Goal: Information Seeking & Learning: Learn about a topic

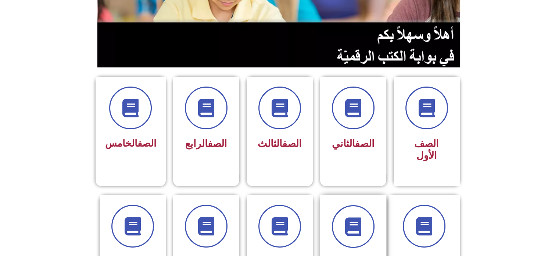
scroll to position [147, 0]
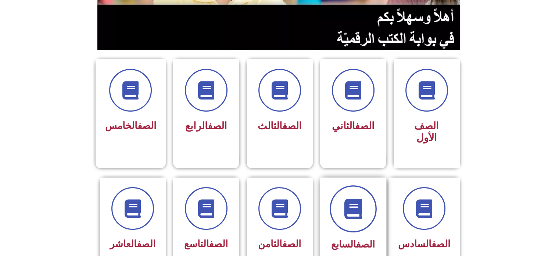
click at [358, 198] on icon at bounding box center [353, 208] width 20 height 20
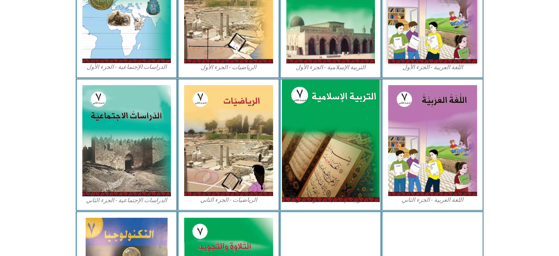
scroll to position [294, 0]
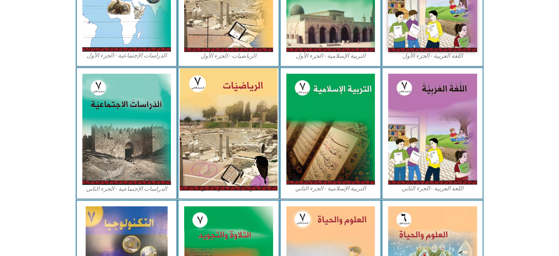
click at [215, 107] on img at bounding box center [229, 129] width 98 height 122
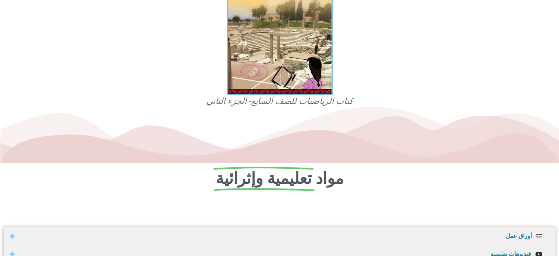
scroll to position [219, 0]
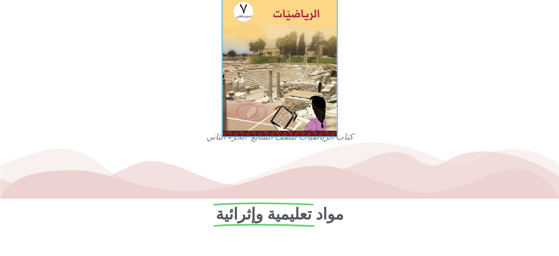
click at [285, 104] on img at bounding box center [279, 64] width 117 height 145
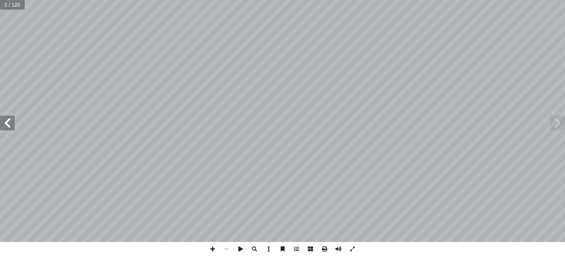
click at [6, 126] on span at bounding box center [7, 122] width 15 height 15
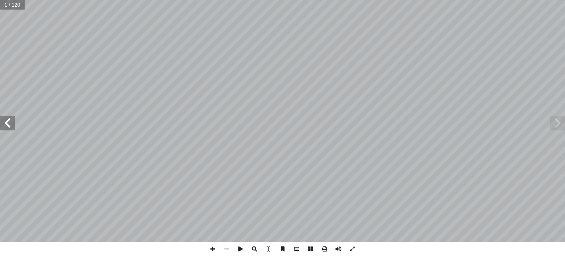
click at [6, 126] on span at bounding box center [7, 122] width 15 height 15
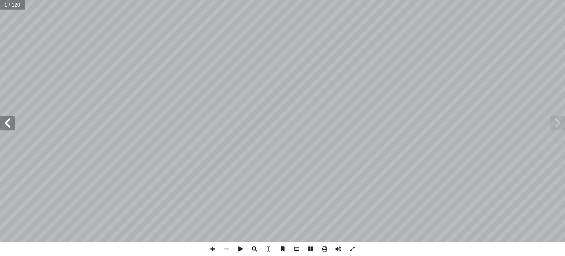
click at [6, 126] on span at bounding box center [7, 122] width 15 height 15
click at [6, 125] on span at bounding box center [7, 122] width 15 height 15
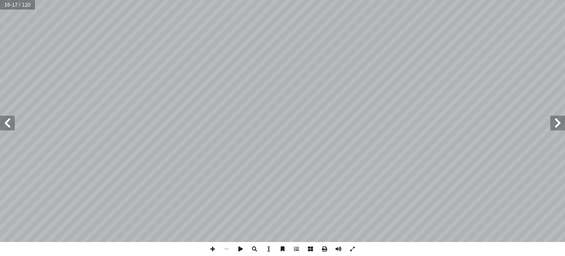
click at [6, 125] on span at bounding box center [7, 122] width 15 height 15
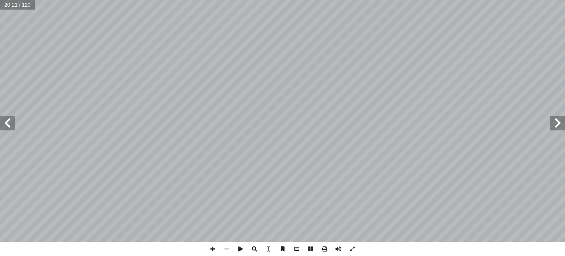
click at [6, 125] on span at bounding box center [7, 122] width 15 height 15
click at [26, 104] on div "16 تمارين ومسائل } ٢ ،1 ٠ ،5 ،4 ،6 ،3{ = س كانت � ذ إ � )1س لعبارة � مام أ � ) …" at bounding box center [282, 121] width 565 height 242
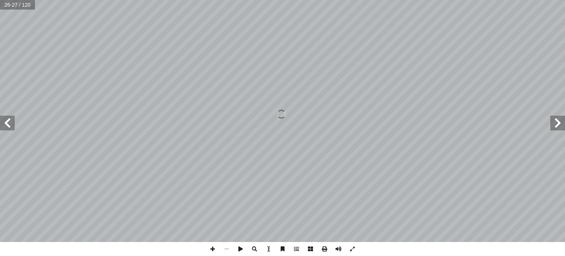
click at [7, 128] on span at bounding box center [7, 122] width 15 height 15
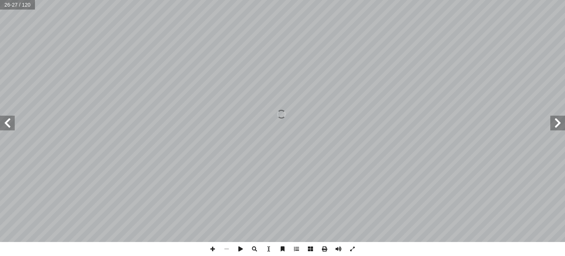
click at [7, 129] on span at bounding box center [7, 122] width 15 height 15
click at [7, 128] on span at bounding box center [7, 122] width 15 height 15
click at [14, 124] on span at bounding box center [7, 122] width 15 height 15
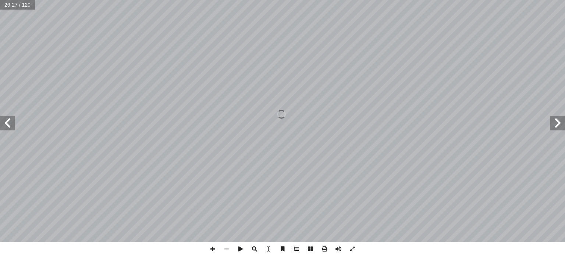
click at [12, 107] on div "16 تمارين ومسائل } ٢ ،1 ٠ ،5 ،4 ،6 ،3{ = س كانت � ذ إ � )1س لعبارة � مام أ � ) …" at bounding box center [282, 121] width 565 height 242
click at [558, 127] on span at bounding box center [557, 122] width 15 height 15
click at [558, 123] on span at bounding box center [557, 122] width 15 height 15
click at [9, 128] on span at bounding box center [7, 122] width 15 height 15
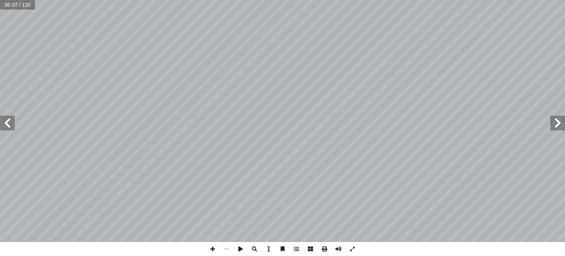
click at [9, 128] on span at bounding box center [7, 122] width 15 height 15
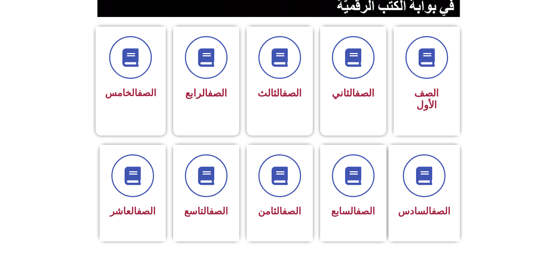
scroll to position [294, 0]
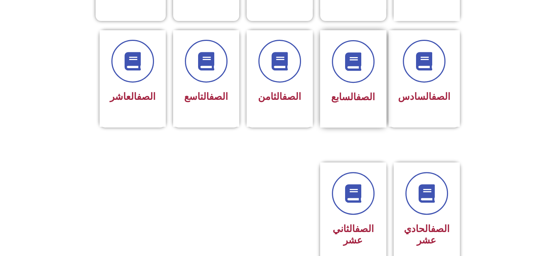
click at [356, 91] on link "الصف" at bounding box center [365, 96] width 19 height 11
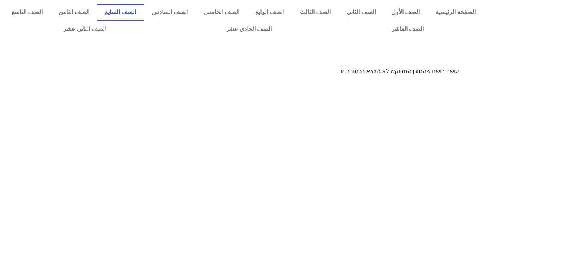
click at [144, 10] on link "الصف السابع" at bounding box center [120, 12] width 47 height 17
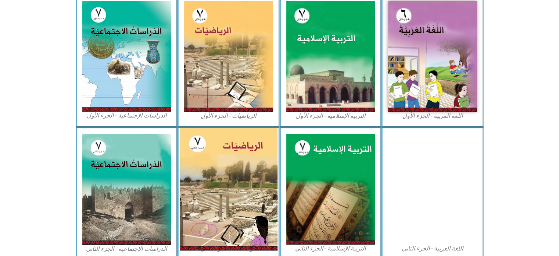
scroll to position [257, 0]
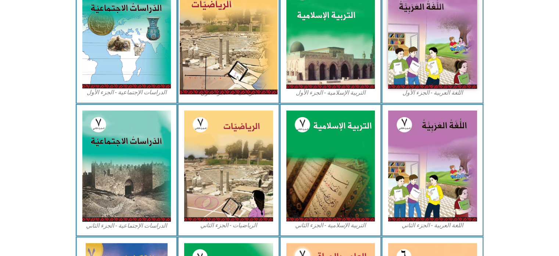
click at [239, 80] on img at bounding box center [229, 33] width 98 height 122
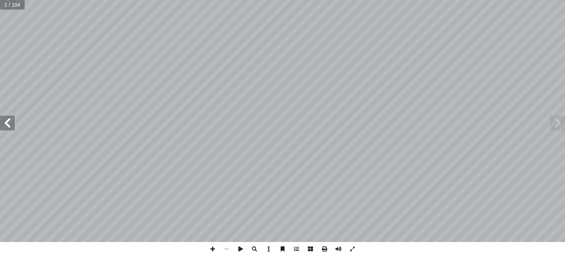
click at [11, 126] on span at bounding box center [7, 122] width 15 height 15
click at [14, 128] on span at bounding box center [7, 122] width 15 height 15
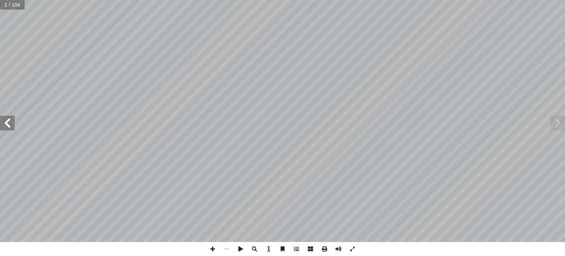
click at [14, 128] on span at bounding box center [7, 122] width 15 height 15
click at [13, 128] on span at bounding box center [7, 122] width 15 height 15
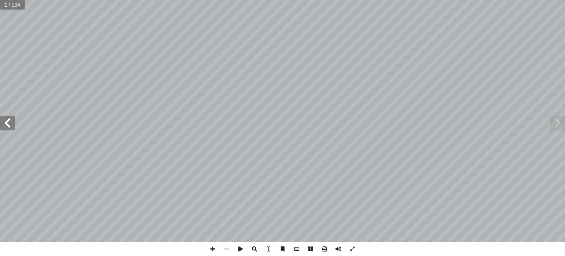
click at [13, 128] on span at bounding box center [7, 122] width 15 height 15
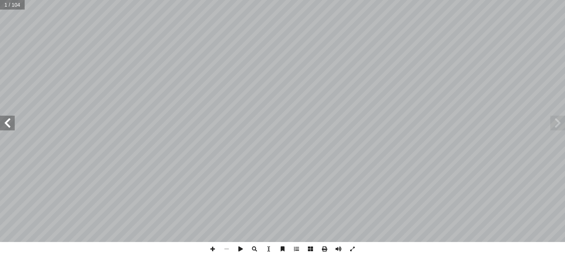
click at [13, 128] on span at bounding box center [7, 122] width 15 height 15
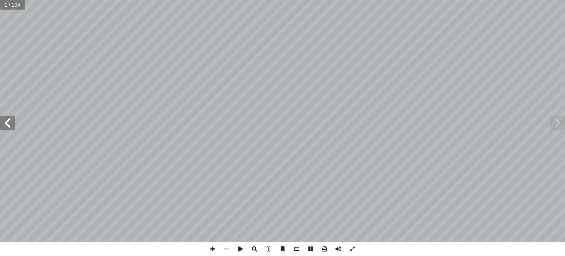
click at [13, 128] on span at bounding box center [7, 122] width 15 height 15
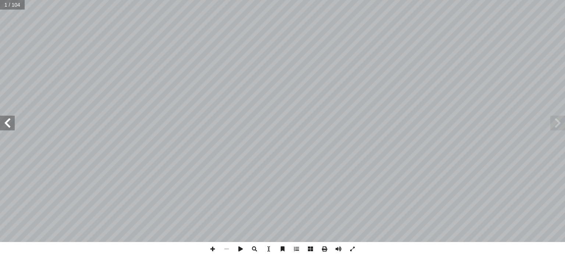
click at [13, 128] on span at bounding box center [7, 122] width 15 height 15
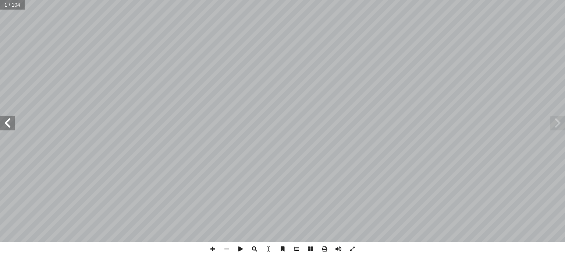
click at [13, 128] on span at bounding box center [7, 122] width 15 height 15
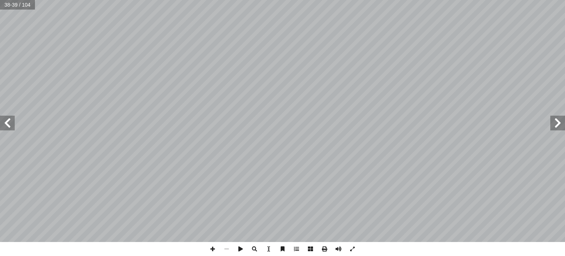
click at [559, 125] on span at bounding box center [557, 122] width 15 height 15
click at [556, 124] on span at bounding box center [557, 122] width 15 height 15
click at [11, 122] on span at bounding box center [7, 122] width 15 height 15
